Goal: Obtain resource: Obtain resource

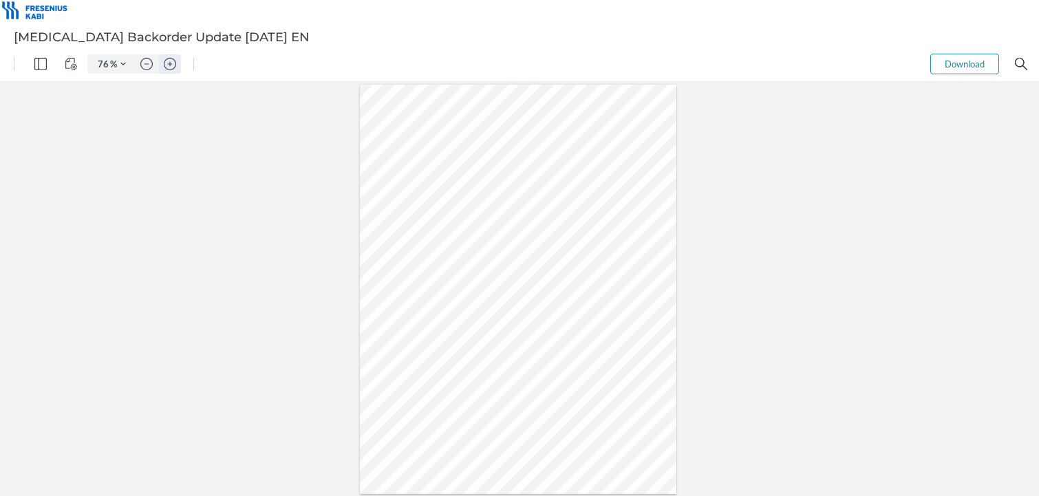
click at [173, 63] on img "Zoom in" at bounding box center [170, 64] width 12 height 12
type input "133"
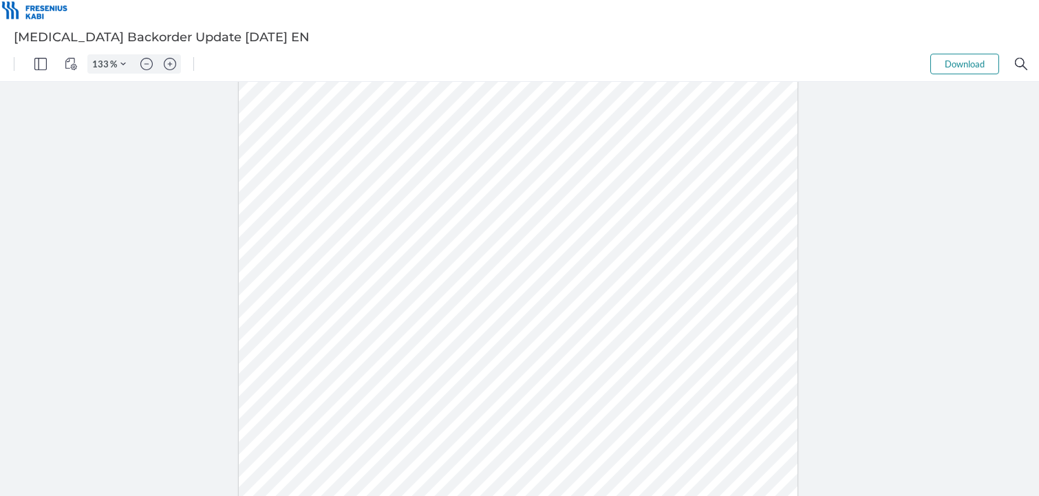
click at [309, 280] on div at bounding box center [518, 303] width 559 height 723
drag, startPoint x: 321, startPoint y: 278, endPoint x: 282, endPoint y: 276, distance: 39.3
click at [282, 276] on div at bounding box center [518, 303] width 559 height 723
